Goal: Information Seeking & Learning: Learn about a topic

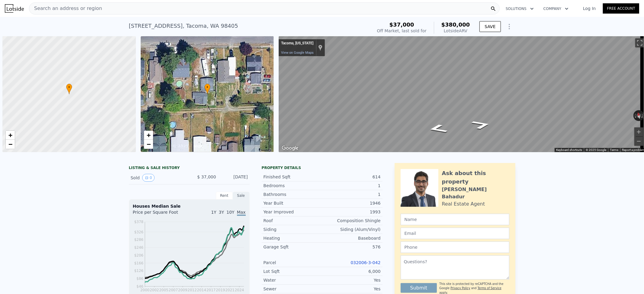
scroll to position [0, 2]
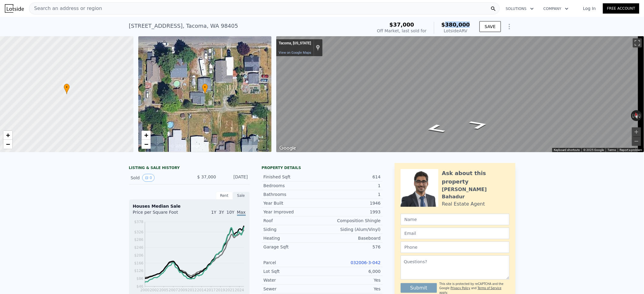
drag, startPoint x: 469, startPoint y: 26, endPoint x: 448, endPoint y: 26, distance: 21.7
click at [448, 26] on div "$37,000 Off Market, last sold for $380,000 Lotside ARV" at bounding box center [423, 27] width 98 height 17
click at [638, 115] on button "Rotate clockwise" at bounding box center [639, 115] width 3 height 11
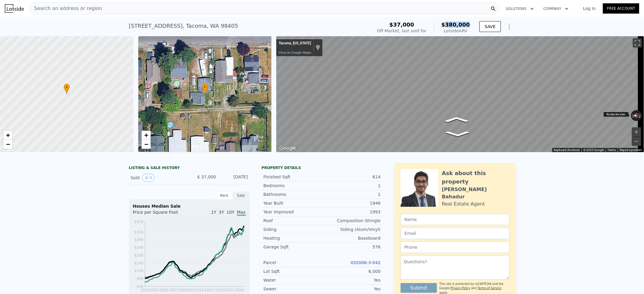
click at [638, 115] on button "Rotate clockwise" at bounding box center [639, 115] width 3 height 11
click at [254, 66] on div "• + − • + − ← Move left → Move right ↑ Move up ↓ Move down + Zoom in - Zoom out…" at bounding box center [322, 94] width 644 height 116
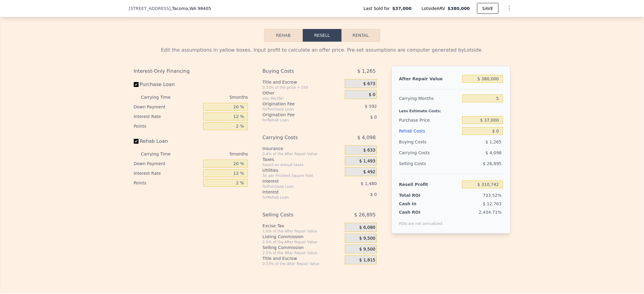
scroll to position [883, 0]
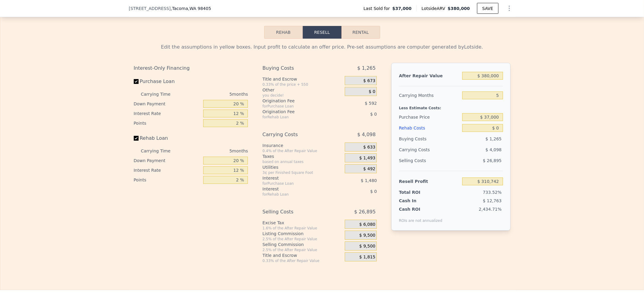
click at [276, 39] on button "Rehab" at bounding box center [283, 32] width 39 height 13
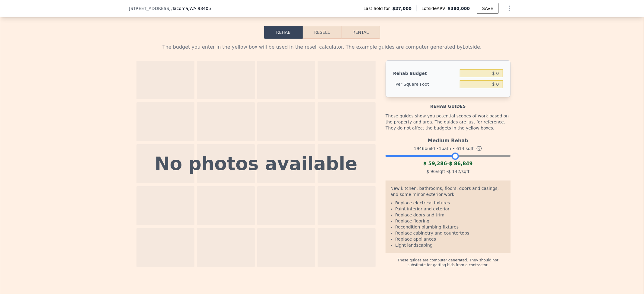
click at [452, 156] on div at bounding box center [447, 155] width 125 height 4
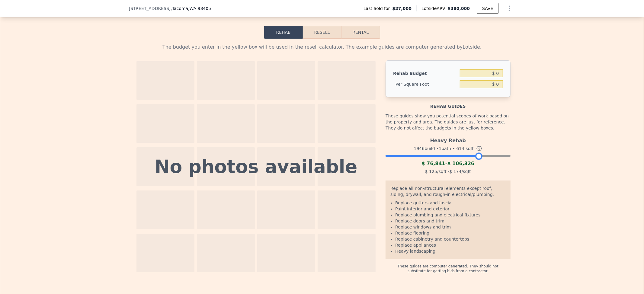
click at [475, 156] on div at bounding box center [447, 155] width 125 height 4
click at [452, 156] on div at bounding box center [447, 155] width 125 height 4
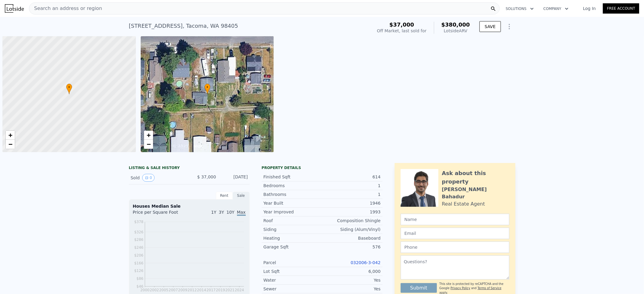
click at [177, 10] on div "Search an address or region" at bounding box center [264, 8] width 470 height 12
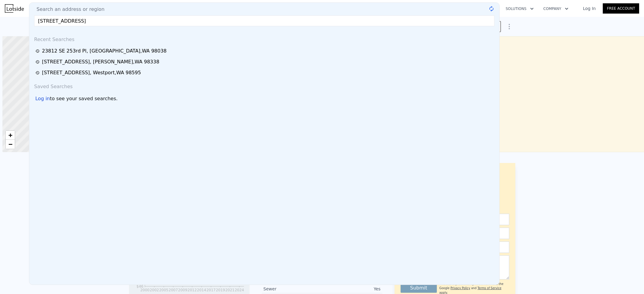
scroll to position [0, 2]
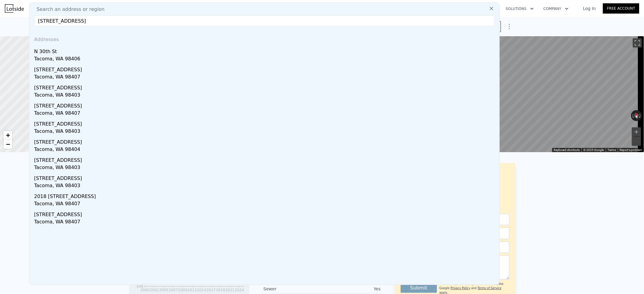
type input "616 S 30th St, Tac"
